Goal: Information Seeking & Learning: Learn about a topic

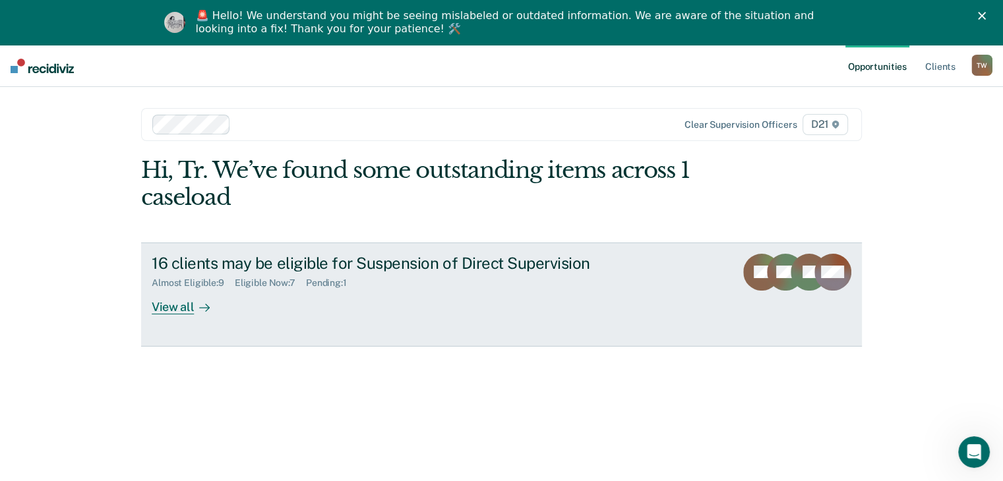
click at [187, 306] on div "View all" at bounding box center [189, 302] width 74 height 26
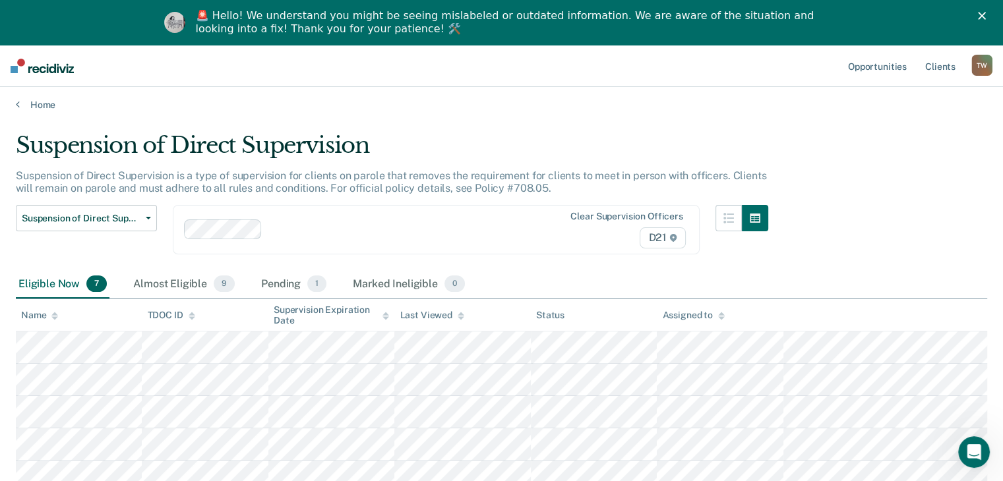
scroll to position [174, 0]
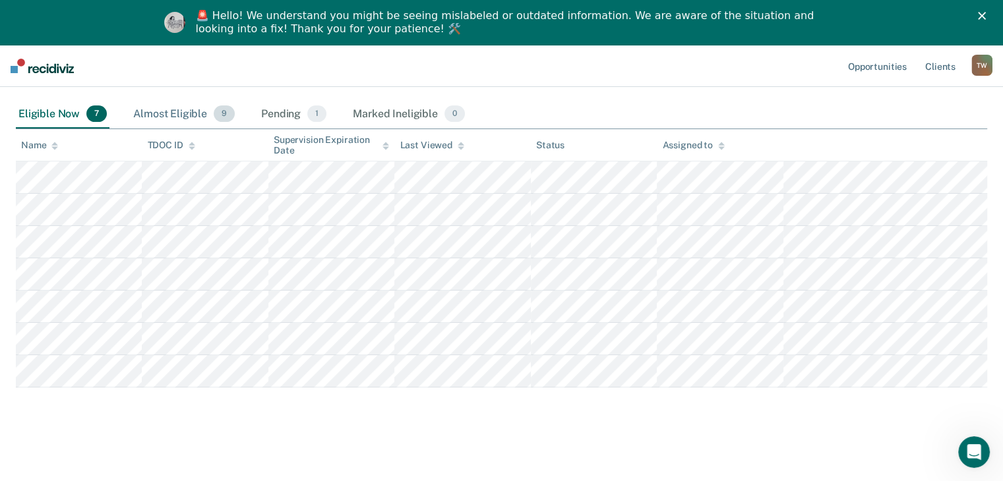
click at [198, 117] on div "Almost Eligible 9" at bounding box center [184, 114] width 107 height 29
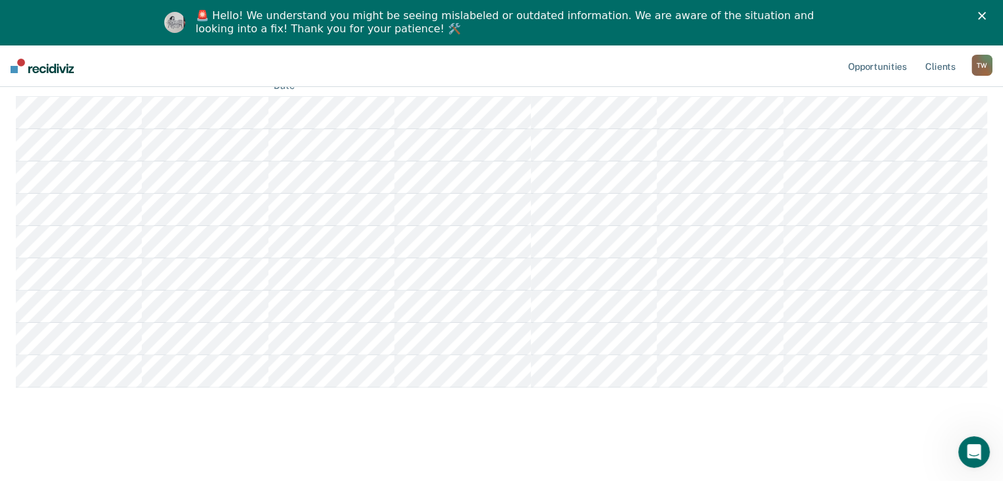
scroll to position [276, 0]
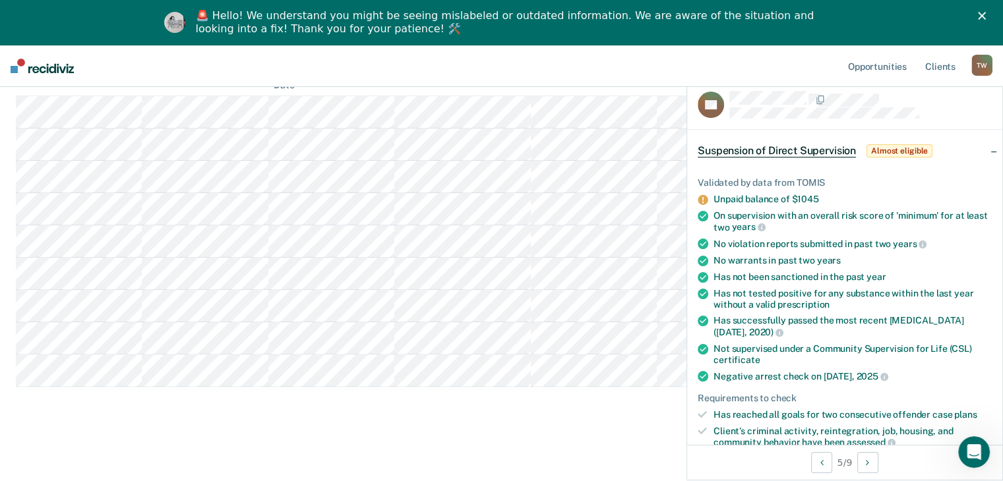
click at [282, 417] on div "Suspension of Direct Supervision Suspension of Direct Supervision is a type of …" at bounding box center [501, 143] width 971 height 566
click at [284, 418] on div "Suspension of Direct Supervision Suspension of Direct Supervision is a type of …" at bounding box center [501, 143] width 971 height 566
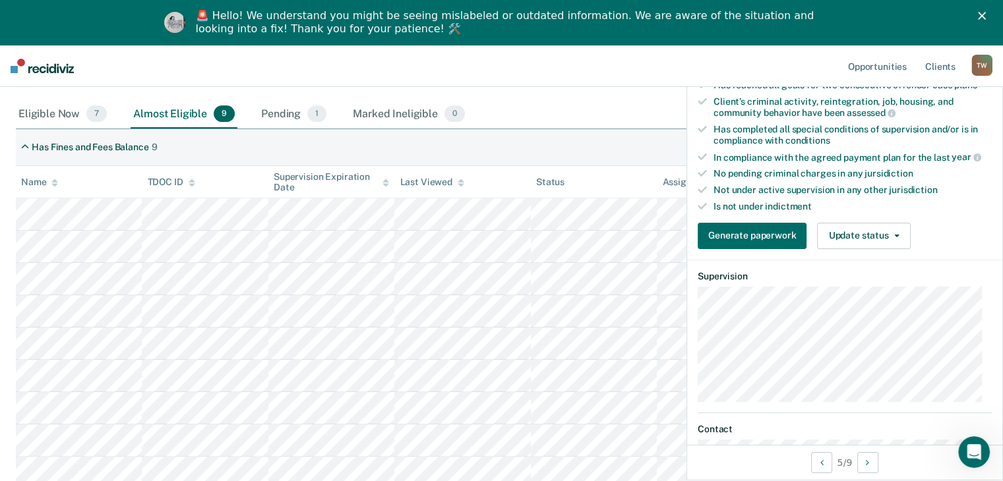
scroll to position [210, 0]
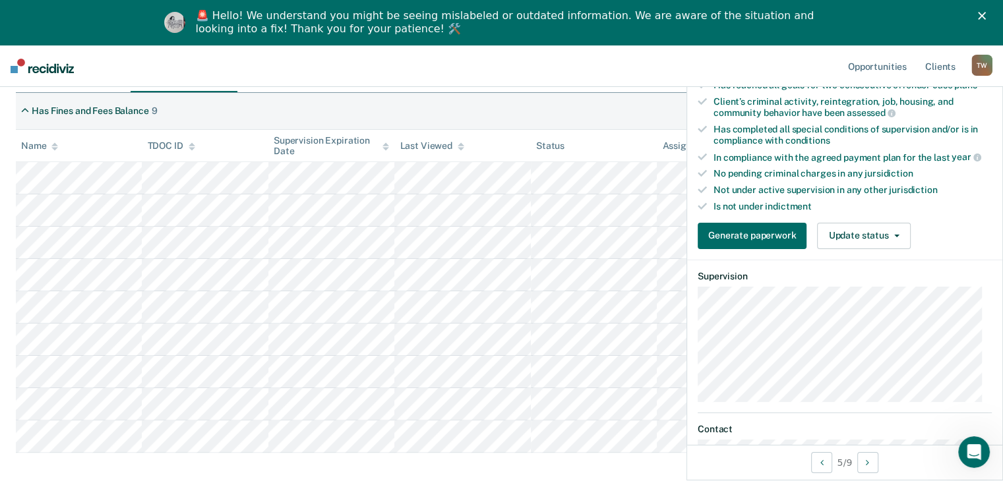
click at [315, 456] on div "Suspension of Direct Supervision Suspension of Direct Supervision is a type of …" at bounding box center [501, 209] width 971 height 566
click at [359, 113] on div "Has Fines and Fees Balance 9" at bounding box center [501, 111] width 971 height 37
click at [639, 105] on div "Has Fines and Fees Balance 9" at bounding box center [501, 111] width 971 height 37
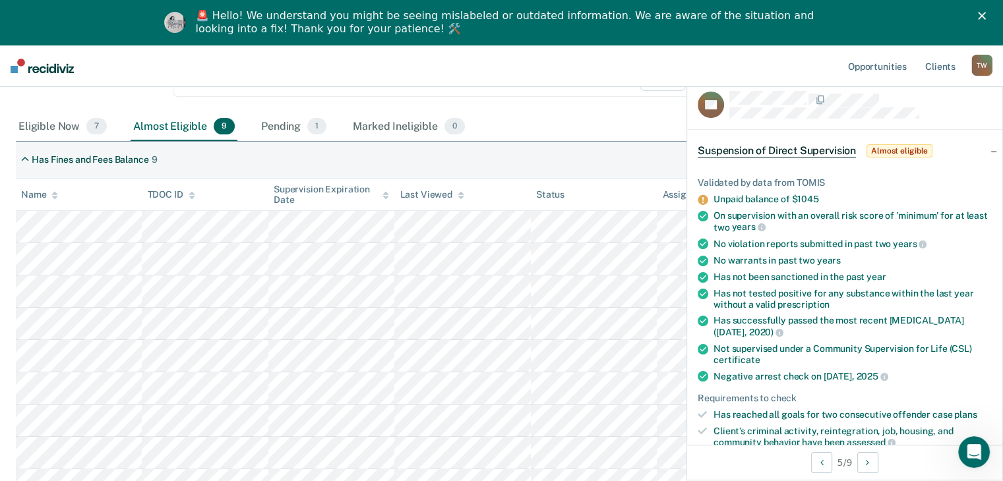
scroll to position [198, 0]
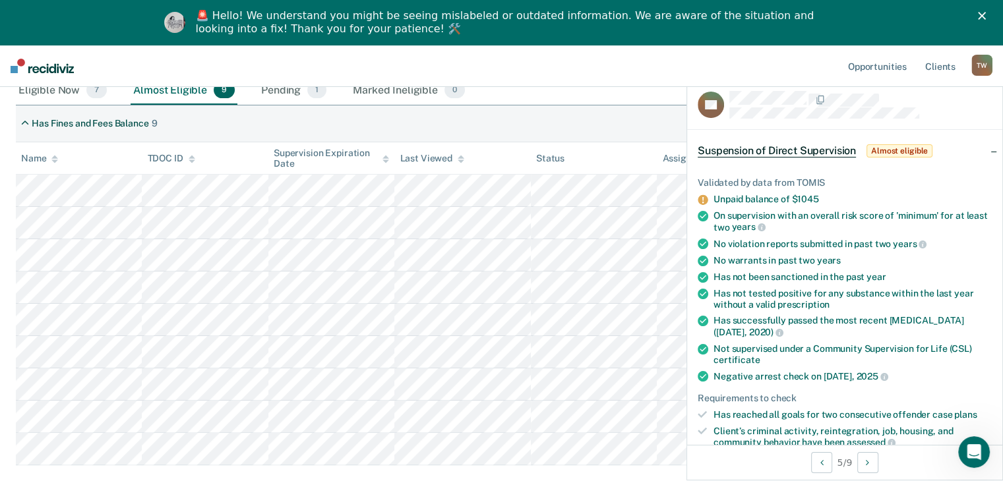
click at [432, 119] on div "Has Fines and Fees Balance 9" at bounding box center [501, 123] width 971 height 37
click at [156, 62] on nav "Opportunities Client s [PERSON_NAME] T W Profile How it works Log Out" at bounding box center [501, 66] width 1003 height 42
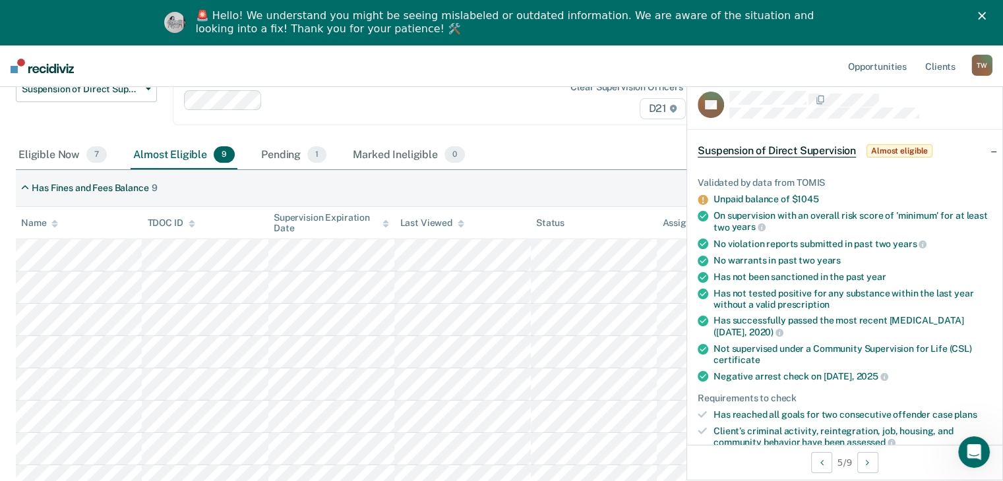
scroll to position [66, 0]
